Goal: Information Seeking & Learning: Learn about a topic

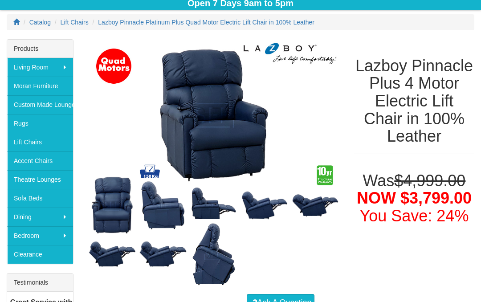
scroll to position [114, 0]
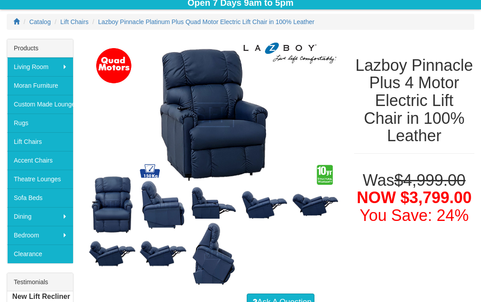
click at [264, 198] on img at bounding box center [264, 205] width 51 height 33
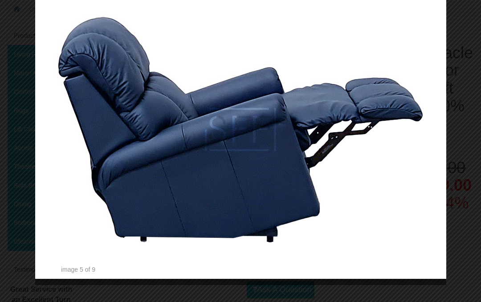
scroll to position [123, 0]
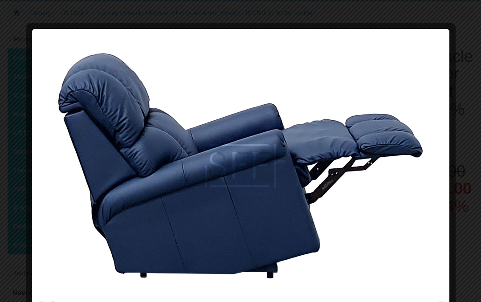
click at [56, 292] on img at bounding box center [240, 165] width 411 height 267
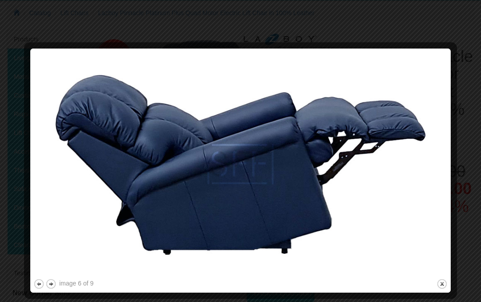
click at [54, 298] on div at bounding box center [240, 294] width 415 height 9
click at [49, 276] on img at bounding box center [240, 165] width 415 height 226
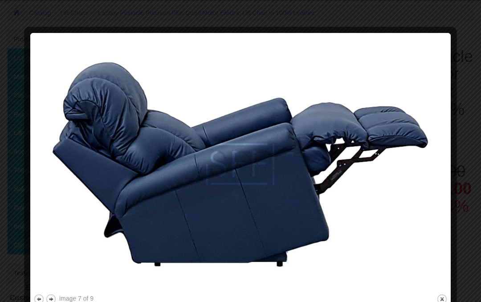
click at [55, 300] on button "next" at bounding box center [50, 299] width 11 height 11
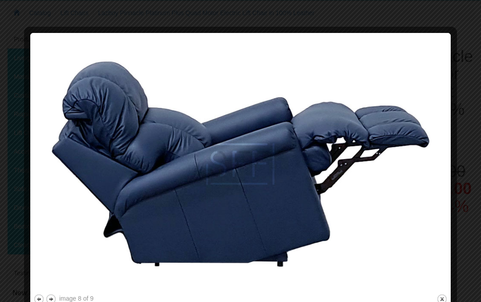
click at [445, 300] on button "close" at bounding box center [442, 299] width 11 height 11
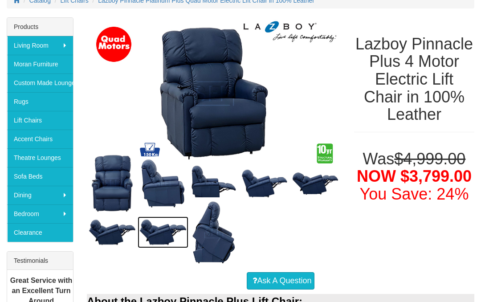
scroll to position [135, 0]
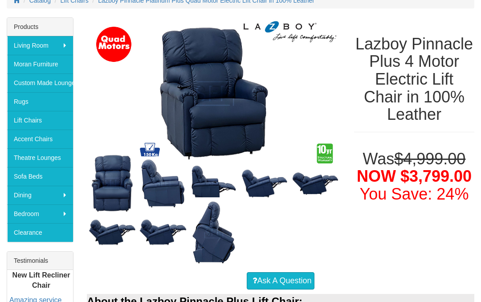
click at [172, 245] on img at bounding box center [163, 233] width 51 height 32
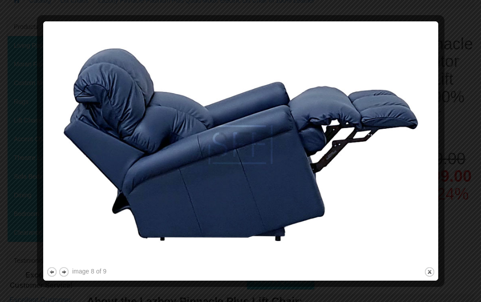
click at [65, 283] on div at bounding box center [240, 282] width 389 height 9
click at [68, 276] on button "next" at bounding box center [63, 272] width 11 height 11
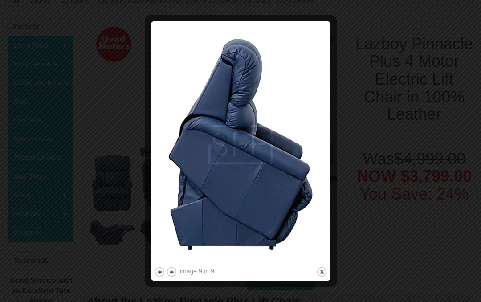
click at [163, 275] on button "previous" at bounding box center [159, 272] width 11 height 11
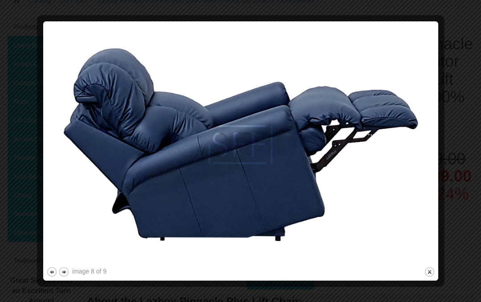
click at [54, 276] on button "previous" at bounding box center [51, 272] width 11 height 11
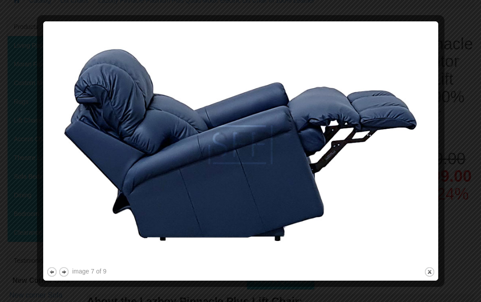
click at [55, 276] on button "previous" at bounding box center [51, 272] width 11 height 11
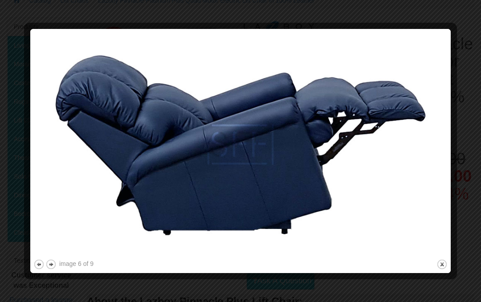
click at [42, 270] on button "previous" at bounding box center [38, 264] width 11 height 11
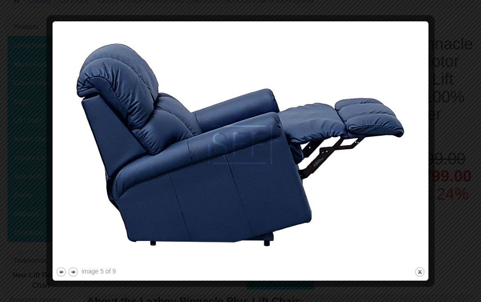
click at [62, 275] on button "previous" at bounding box center [61, 272] width 11 height 11
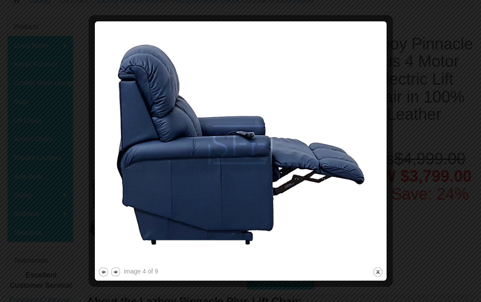
click at [104, 275] on button "previous" at bounding box center [103, 272] width 11 height 11
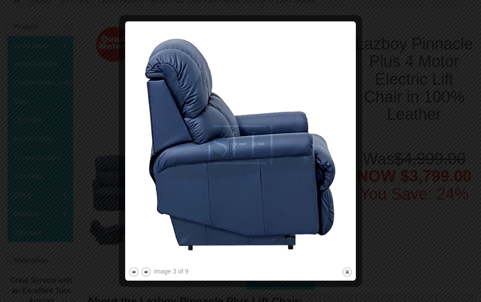
click at [135, 274] on button "previous" at bounding box center [133, 272] width 11 height 11
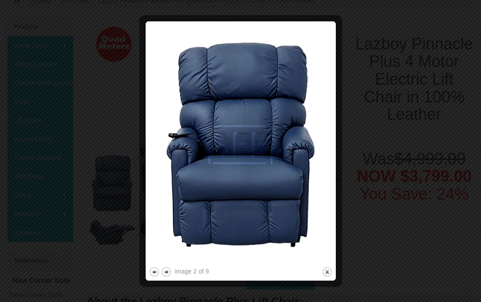
click at [159, 276] on button "previous" at bounding box center [154, 272] width 11 height 11
